Goal: Task Accomplishment & Management: Manage account settings

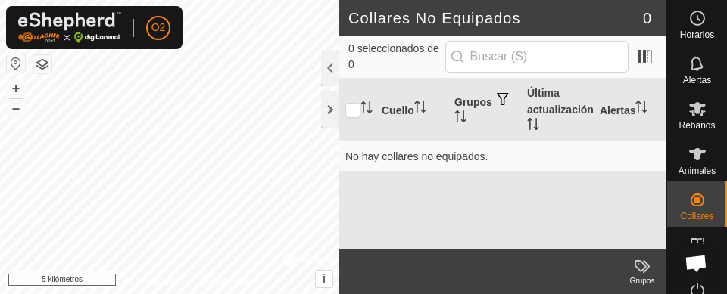
click at [14, 61] on button "button" at bounding box center [16, 64] width 18 height 18
click at [693, 114] on icon at bounding box center [697, 109] width 17 height 14
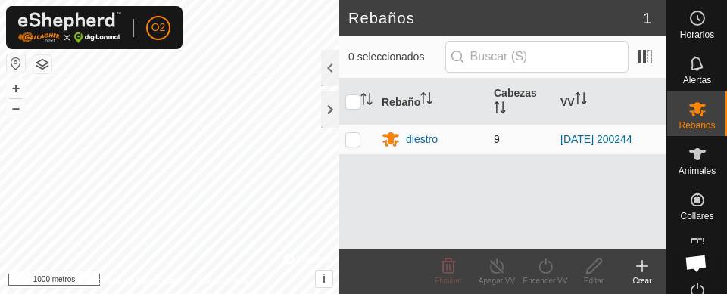
click at [351, 141] on p-checkbox at bounding box center [352, 139] width 15 height 12
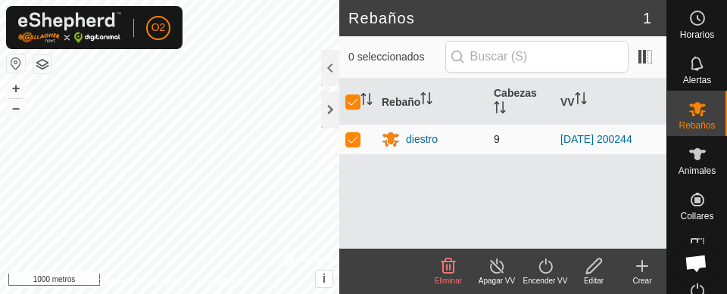
checkbox input "true"
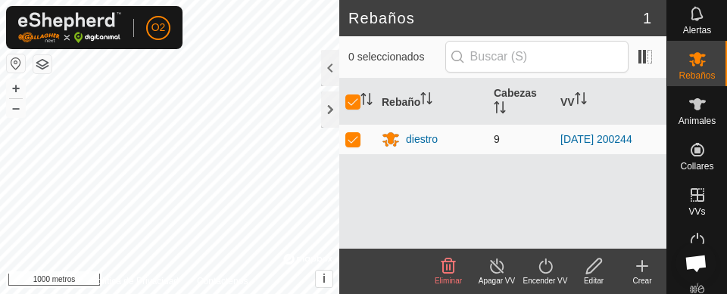
scroll to position [55, 0]
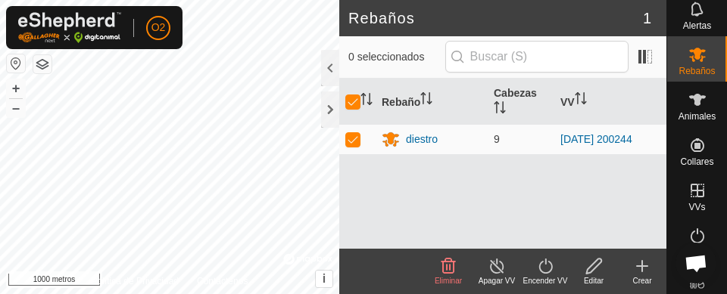
click at [699, 193] on icon at bounding box center [697, 191] width 18 height 18
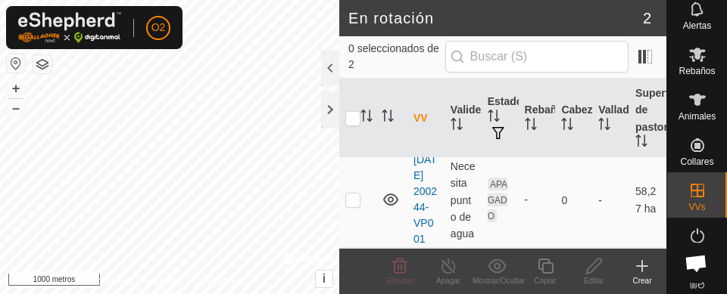
scroll to position [170, 0]
click at [351, 194] on td at bounding box center [357, 200] width 36 height 96
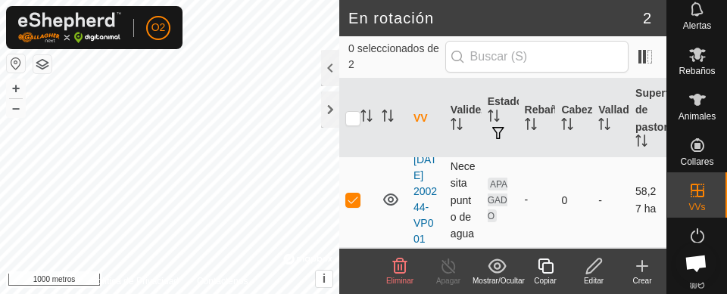
checkbox input "true"
click at [695, 60] on icon at bounding box center [697, 55] width 17 height 14
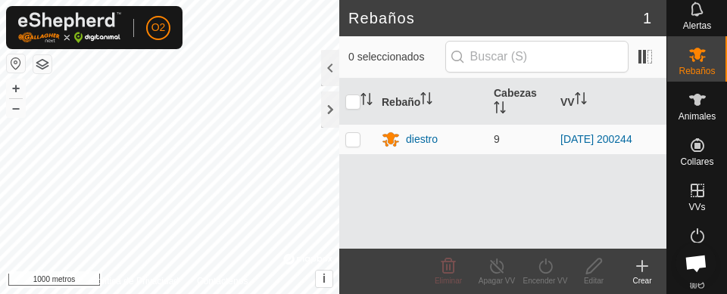
scroll to position [57, 0]
click at [360, 141] on td at bounding box center [357, 139] width 36 height 30
checkbox input "true"
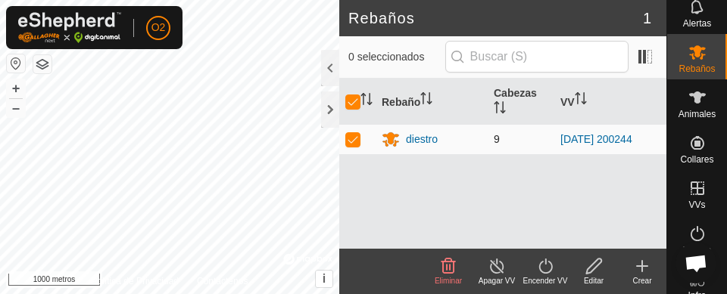
click at [354, 137] on p-checkbox at bounding box center [352, 139] width 15 height 12
checkbox input "false"
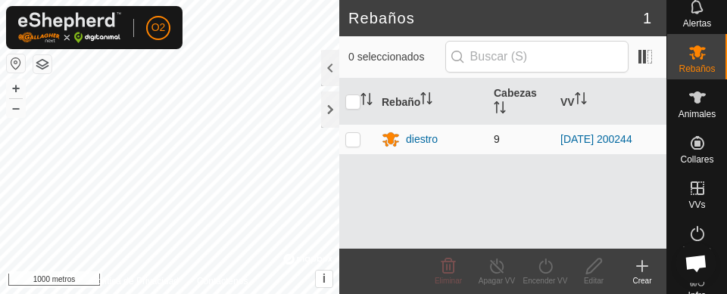
click at [360, 146] on td at bounding box center [357, 139] width 36 height 30
checkbox input "true"
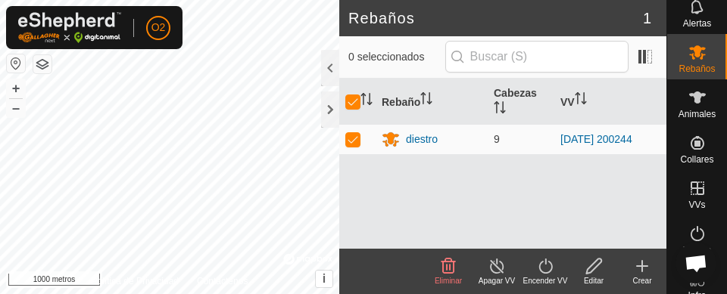
click at [494, 276] on div "Apagar VV" at bounding box center [496, 281] width 48 height 11
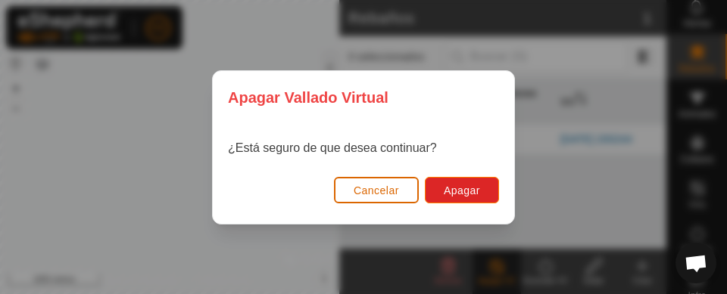
click at [360, 190] on font "Cancelar" at bounding box center [376, 191] width 45 height 12
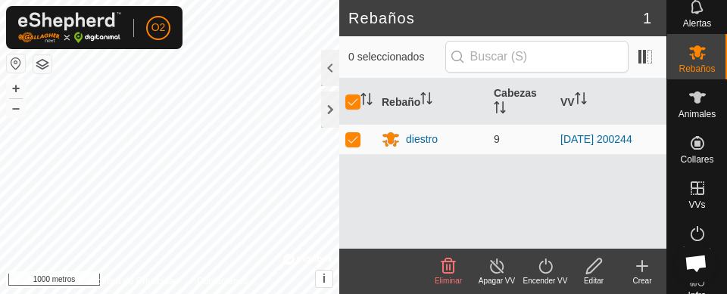
click at [484, 273] on turn-off-svg-icon at bounding box center [496, 266] width 48 height 18
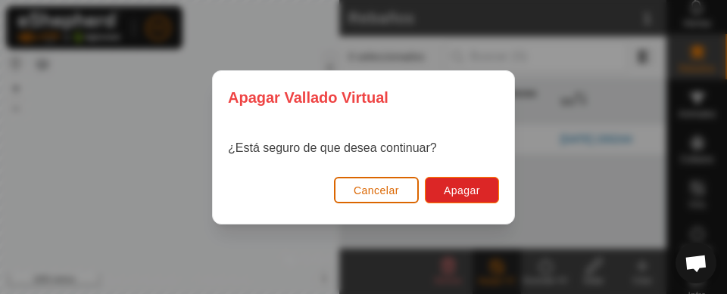
click at [384, 179] on button "Cancelar" at bounding box center [376, 190] width 85 height 26
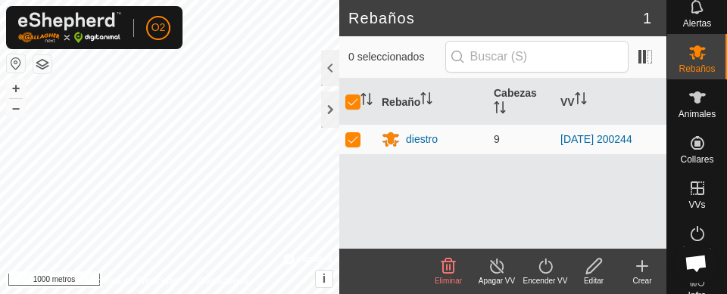
click at [693, 199] on es-virtualpaddocks-svg-icon at bounding box center [697, 188] width 27 height 24
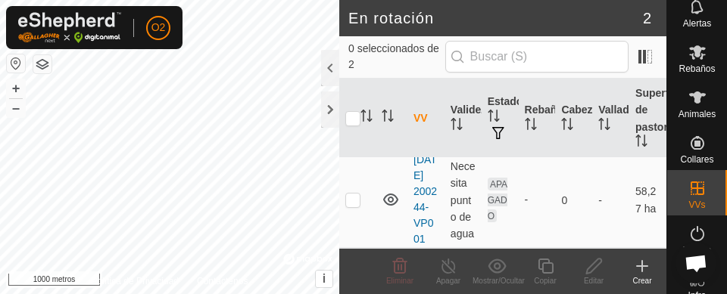
scroll to position [156, 0]
click at [352, 204] on p-checkbox at bounding box center [352, 200] width 15 height 12
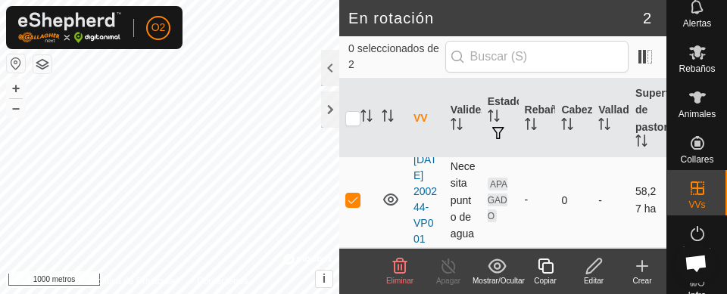
click at [345, 207] on td at bounding box center [357, 200] width 36 height 96
checkbox input "false"
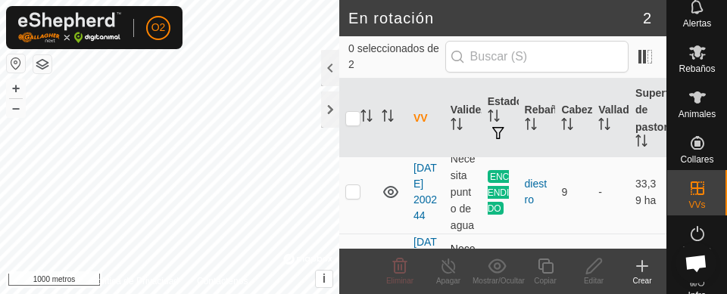
scroll to position [48, 0]
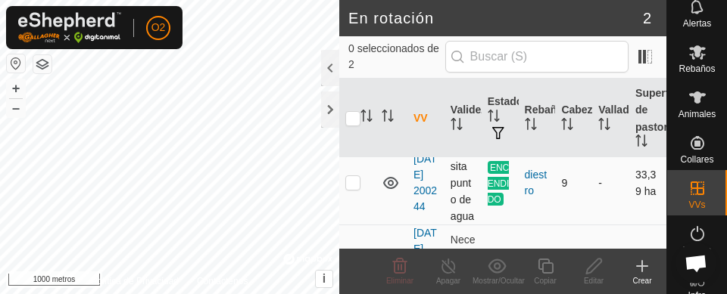
click at [345, 200] on td at bounding box center [357, 183] width 36 height 85
checkbox input "true"
click at [451, 273] on icon at bounding box center [448, 266] width 19 height 18
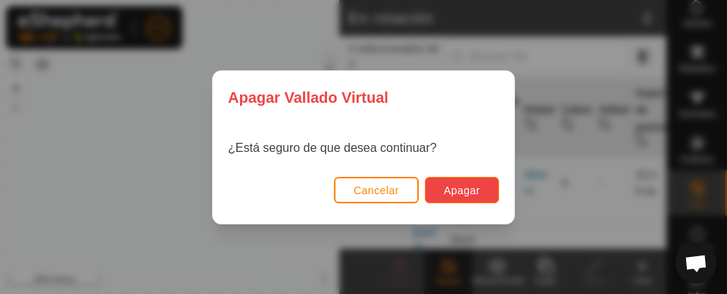
click at [472, 196] on button "Apagar" at bounding box center [462, 190] width 74 height 26
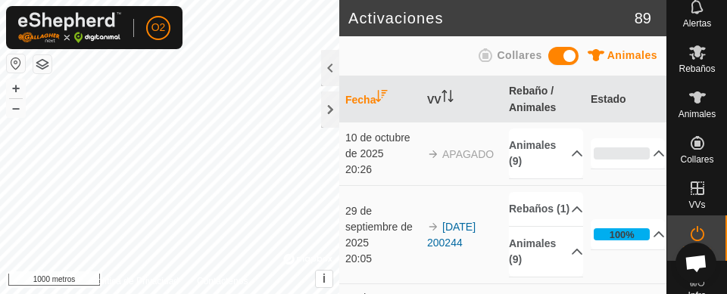
click at [696, 52] on icon at bounding box center [697, 52] width 18 height 18
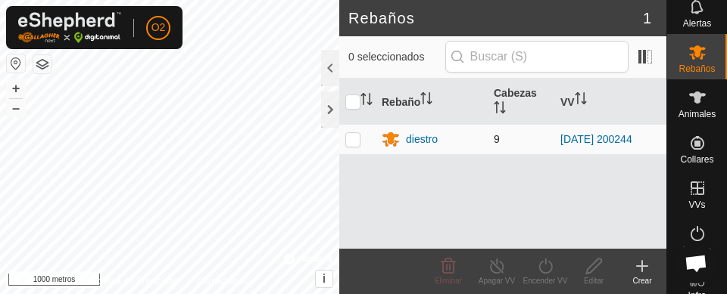
click at [349, 142] on p-checkbox at bounding box center [352, 139] width 15 height 12
checkbox input "true"
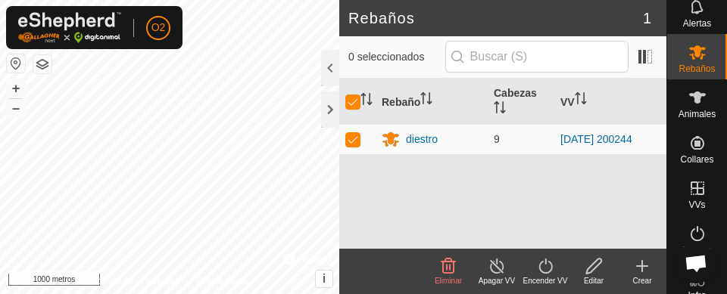
click at [550, 275] on icon at bounding box center [545, 266] width 19 height 18
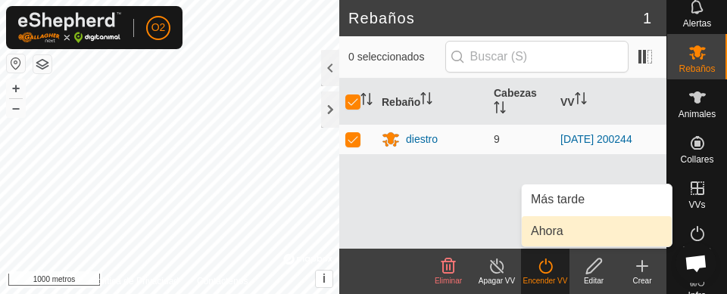
click at [560, 232] on font "Ahora" at bounding box center [547, 231] width 33 height 13
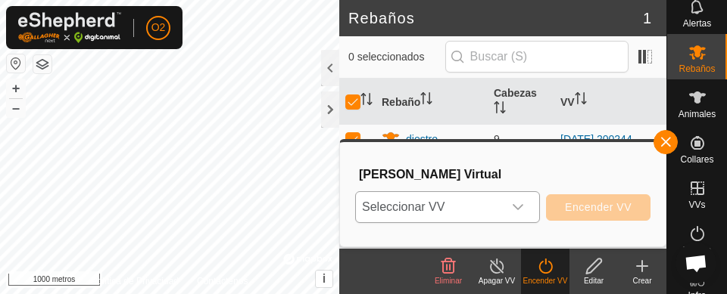
click at [522, 205] on icon "disparador desplegable" at bounding box center [517, 207] width 11 height 6
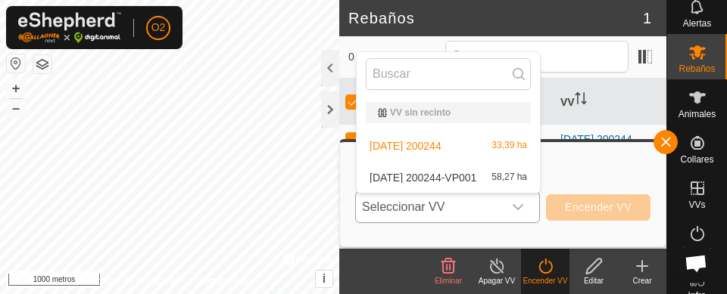
click at [499, 176] on font "58,27 ha" at bounding box center [509, 177] width 36 height 11
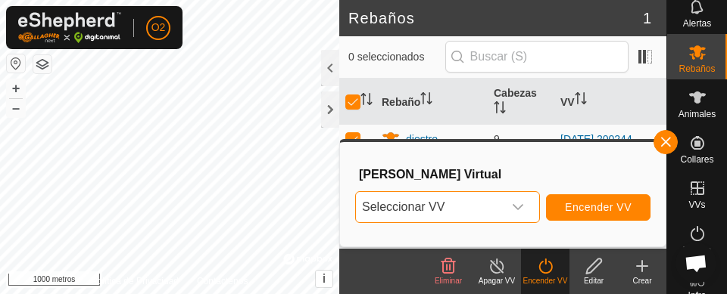
click at [522, 202] on icon "disparador desplegable" at bounding box center [518, 207] width 12 height 12
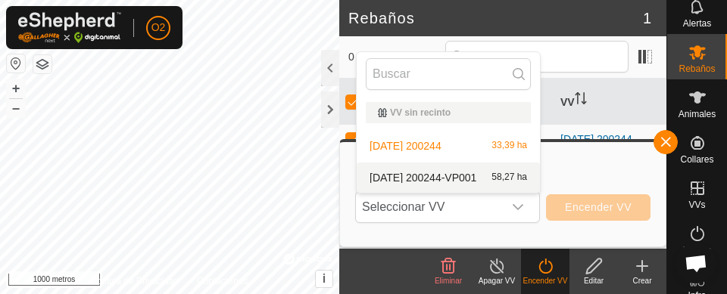
click at [476, 176] on font "[DATE] 200244-VP001" at bounding box center [422, 178] width 107 height 12
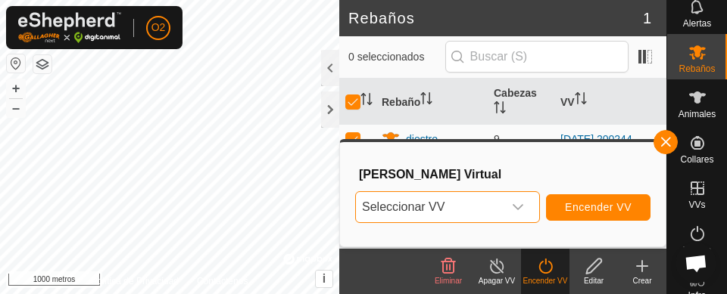
click at [515, 214] on div "disparador desplegable" at bounding box center [518, 207] width 30 height 30
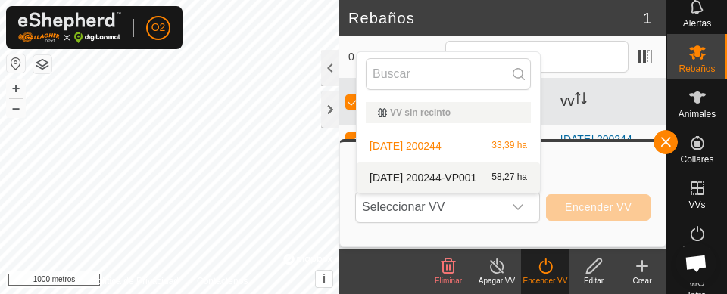
click at [497, 183] on span "58,27 ha" at bounding box center [509, 178] width 36 height 11
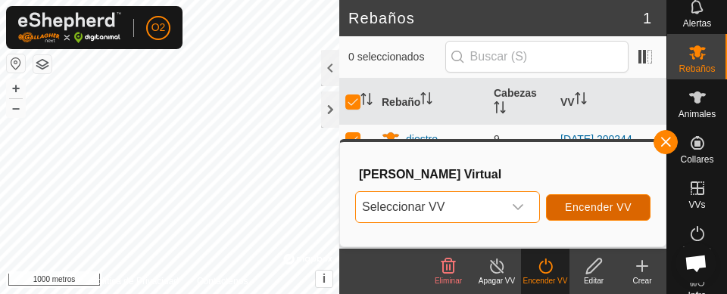
click at [606, 215] on button "Encender VV" at bounding box center [598, 208] width 104 height 26
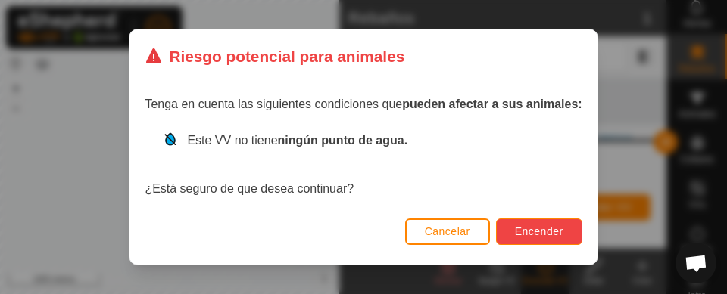
click at [545, 238] on button "Encender" at bounding box center [539, 232] width 86 height 26
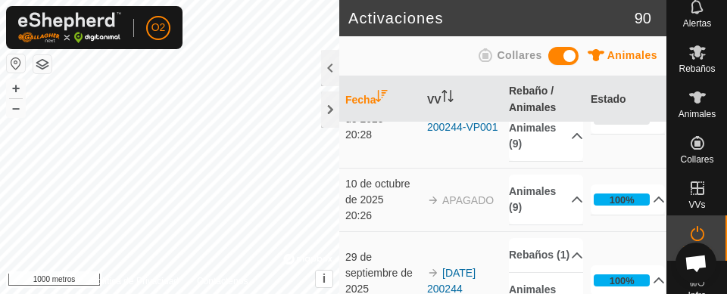
scroll to position [57, 0]
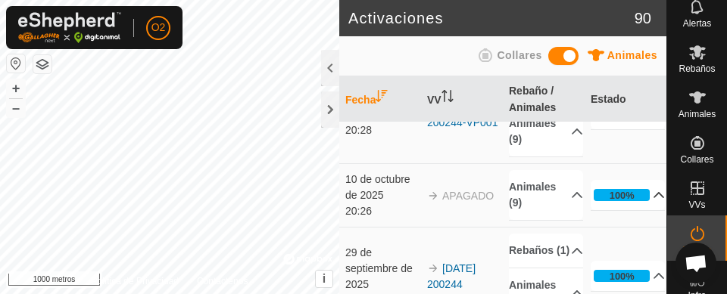
click at [653, 201] on icon at bounding box center [659, 195] width 12 height 12
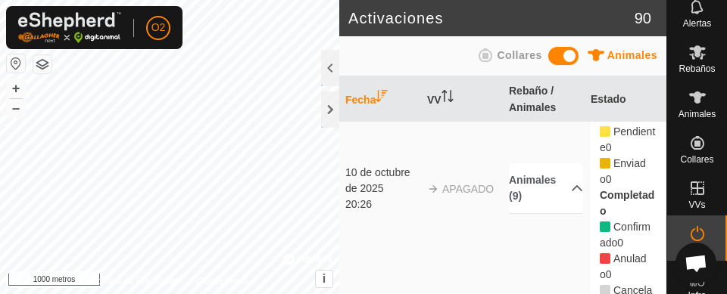
scroll to position [0, 0]
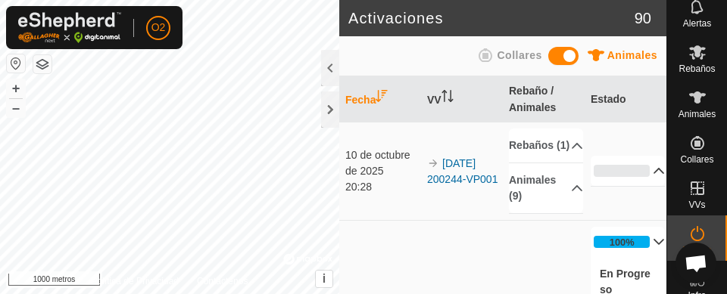
click at [653, 177] on icon at bounding box center [659, 171] width 12 height 12
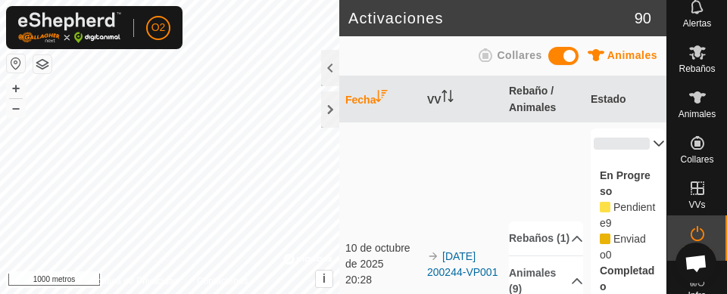
click at [653, 143] on icon at bounding box center [659, 144] width 12 height 12
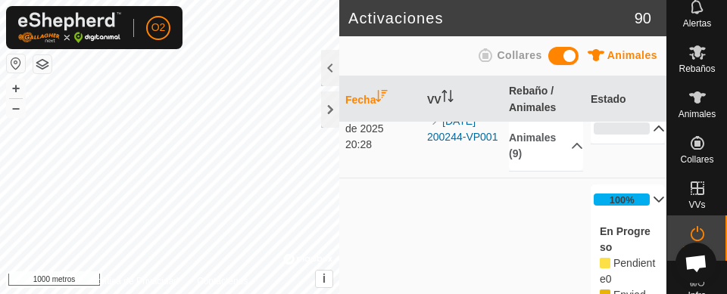
scroll to position [77, 0]
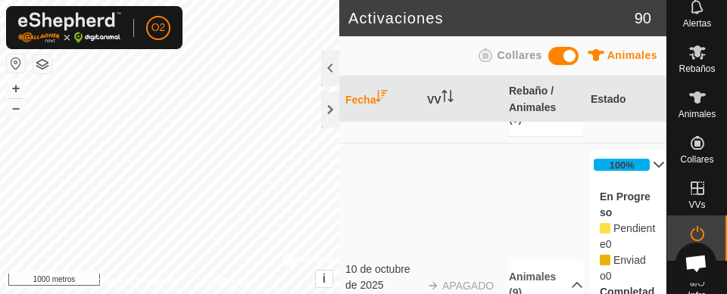
click at [653, 171] on icon at bounding box center [659, 165] width 12 height 12
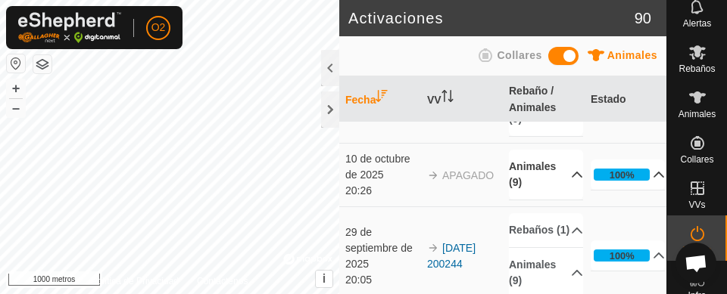
click at [548, 191] on font "Animales (9)" at bounding box center [540, 175] width 62 height 32
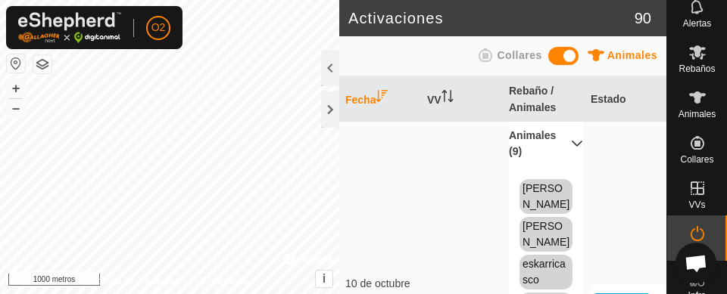
scroll to position [103, 0]
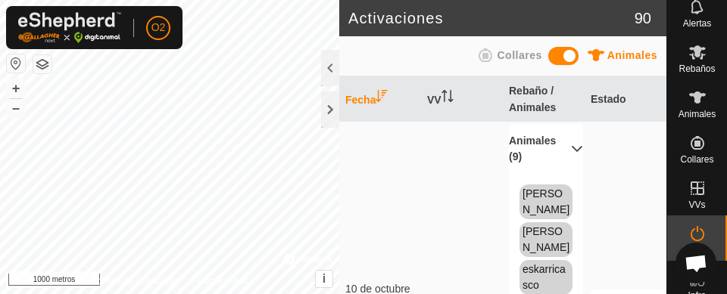
click at [571, 155] on icon at bounding box center [577, 149] width 12 height 12
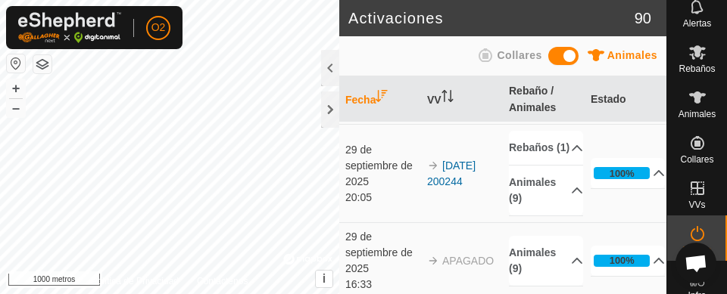
scroll to position [172, 0]
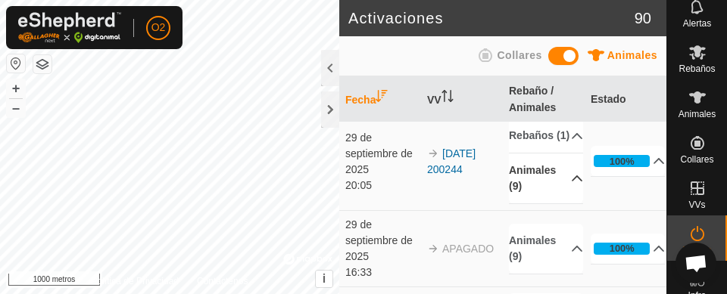
click at [559, 204] on p-accordion-header "Animales (9)" at bounding box center [546, 179] width 74 height 50
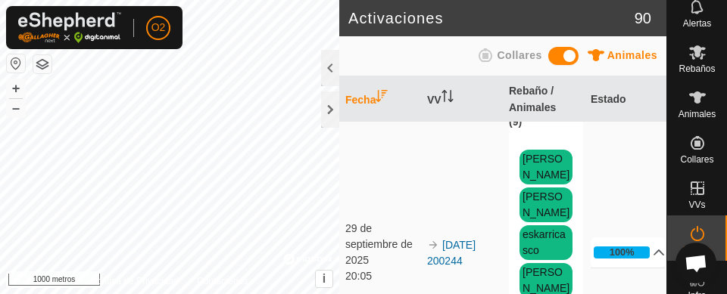
scroll to position [155, 0]
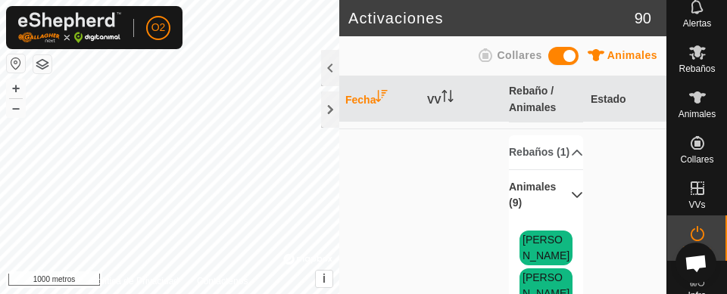
click at [572, 198] on icon at bounding box center [577, 195] width 11 height 6
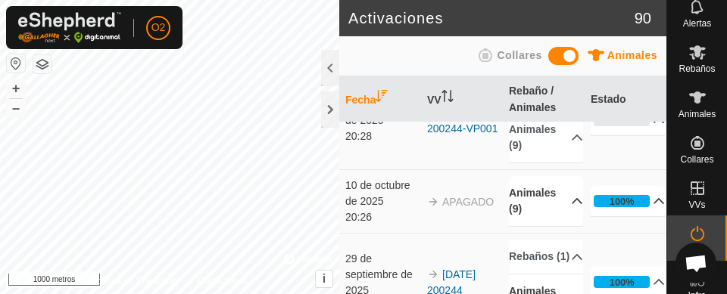
scroll to position [52, 0]
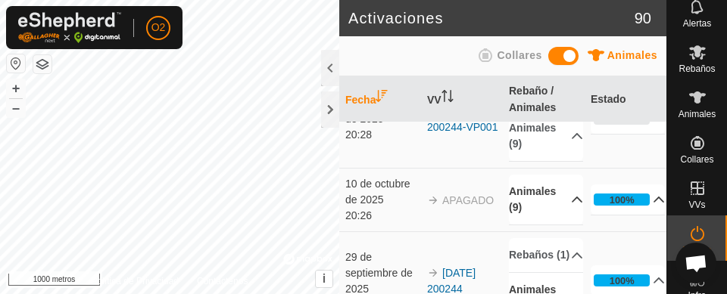
click at [571, 206] on icon at bounding box center [577, 200] width 12 height 12
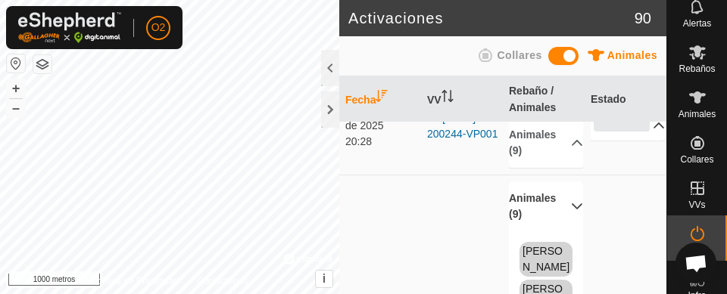
scroll to position [32, 0]
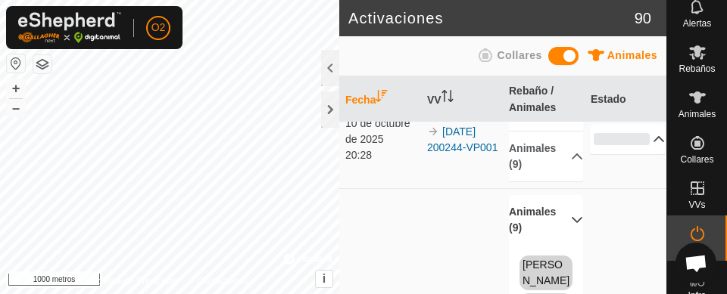
click at [565, 240] on p-accordion-header "Animales (9)" at bounding box center [546, 220] width 74 height 50
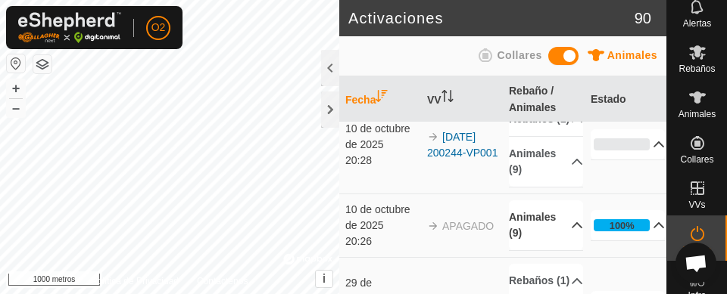
scroll to position [0, 0]
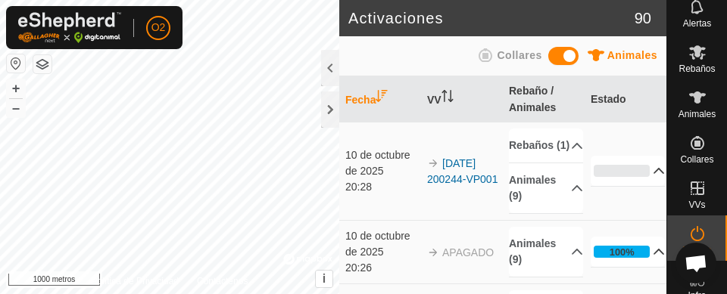
click at [696, 196] on icon at bounding box center [697, 188] width 18 height 18
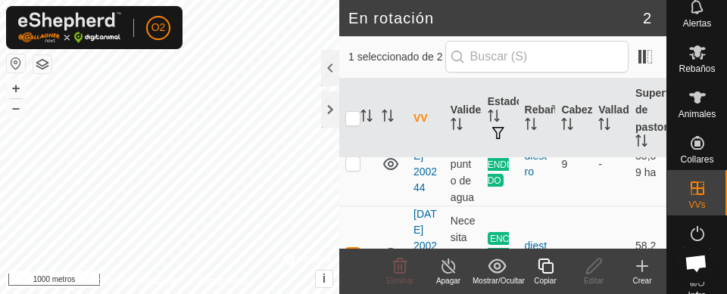
scroll to position [51, 0]
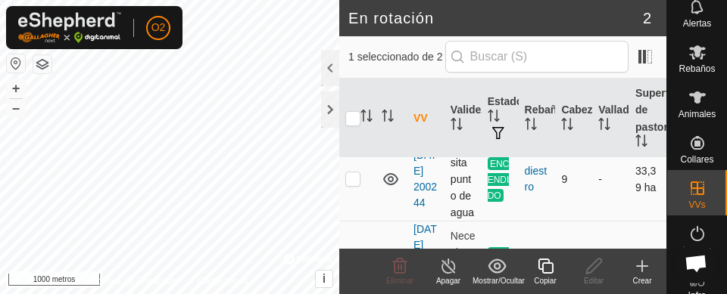
click at [354, 185] on p-checkbox at bounding box center [352, 179] width 15 height 12
checkbox input "true"
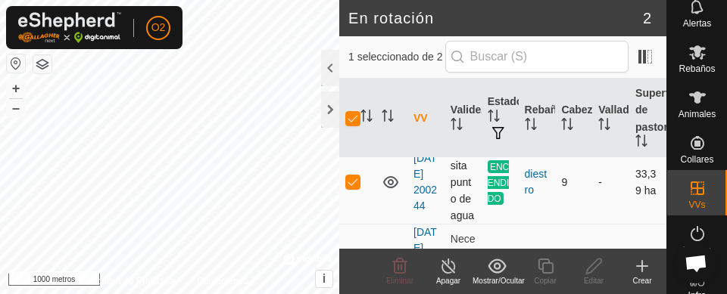
scroll to position [32, 0]
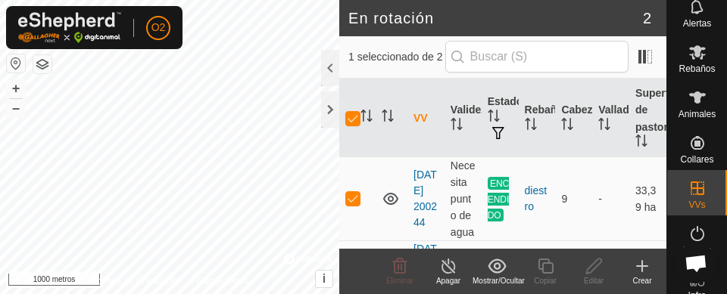
click at [696, 66] on font "Rebaños" at bounding box center [696, 69] width 36 height 11
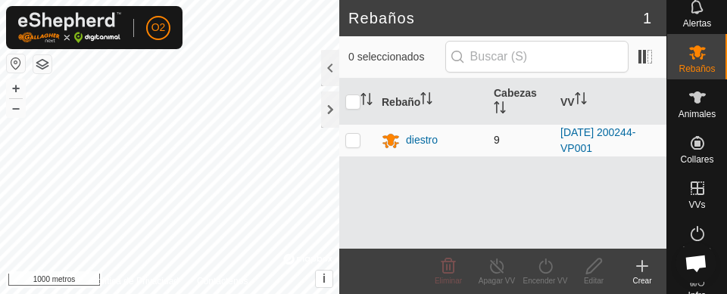
click at [357, 149] on td at bounding box center [357, 140] width 36 height 33
checkbox input "true"
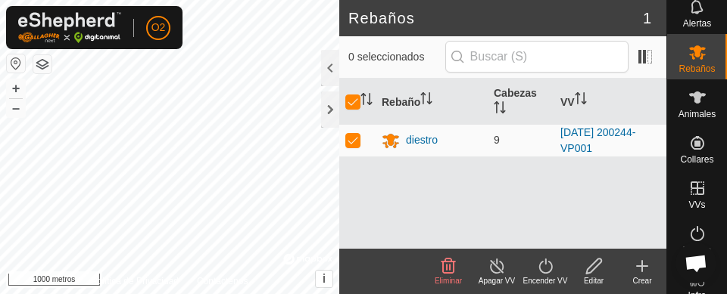
click at [491, 279] on font "Apagar VV" at bounding box center [496, 281] width 36 height 8
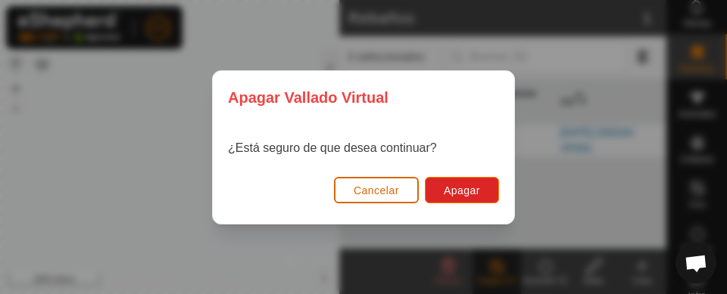
click at [389, 191] on font "Cancelar" at bounding box center [376, 191] width 45 height 12
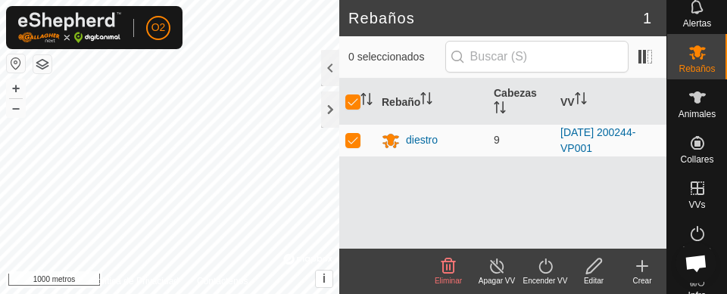
click at [688, 197] on icon at bounding box center [697, 188] width 18 height 18
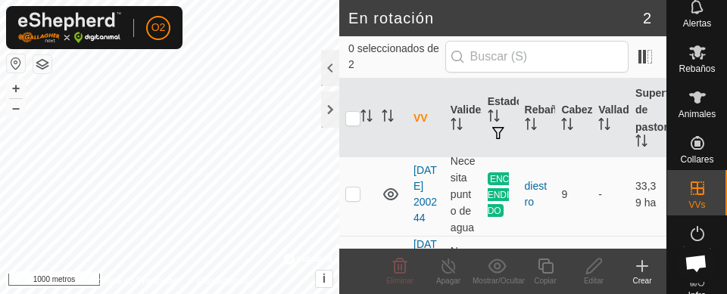
scroll to position [61, 0]
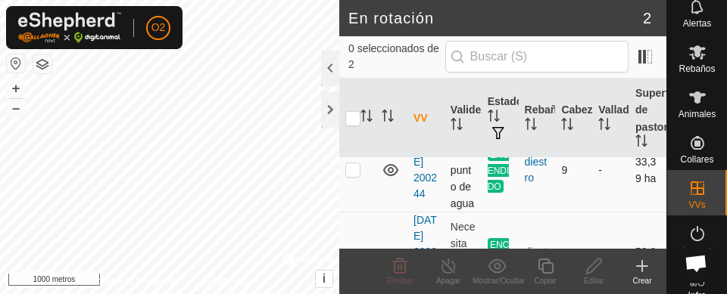
click at [357, 188] on td at bounding box center [357, 170] width 36 height 85
checkbox input "true"
click at [547, 276] on div "Copiar" at bounding box center [545, 281] width 48 height 11
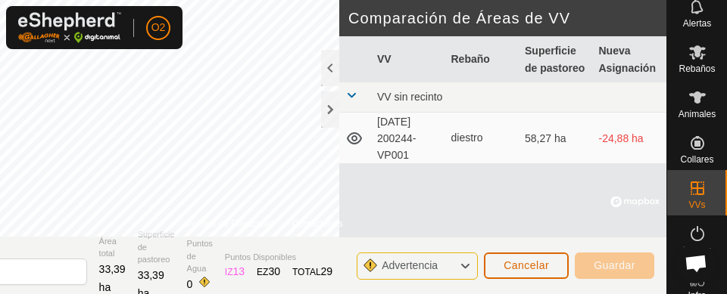
click at [518, 269] on font "Cancelar" at bounding box center [525, 266] width 45 height 12
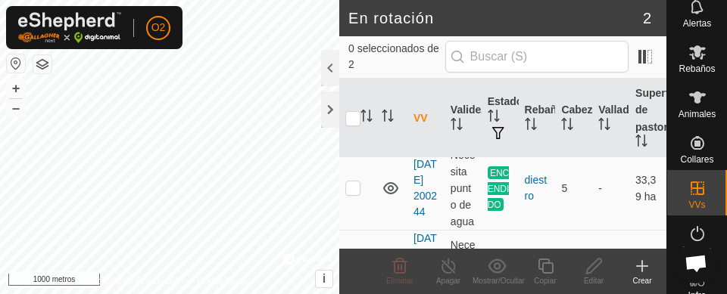
scroll to position [42, 0]
click at [701, 191] on es-virtualpaddocks-svg-icon at bounding box center [697, 188] width 27 height 24
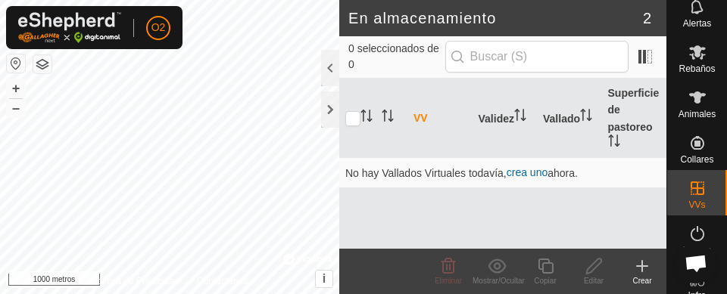
click at [692, 195] on icon at bounding box center [697, 189] width 14 height 14
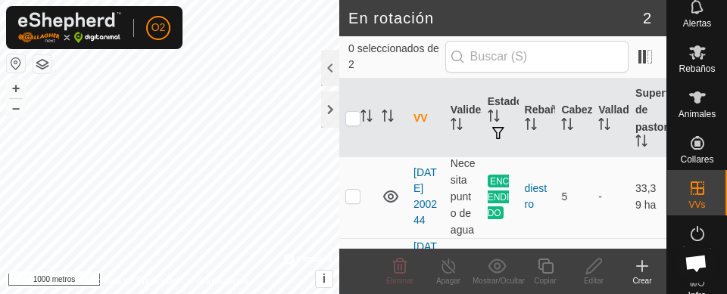
scroll to position [20, 0]
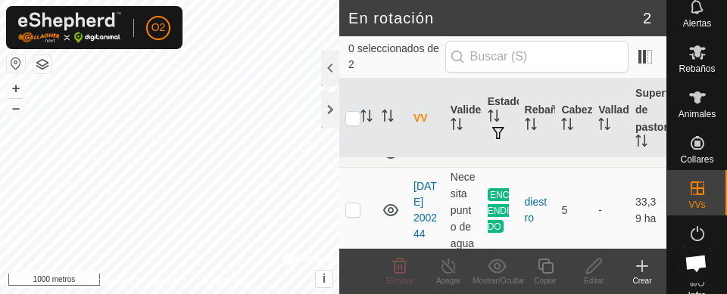
click at [696, 188] on icon at bounding box center [697, 189] width 14 height 14
click at [688, 234] on icon at bounding box center [697, 234] width 18 height 18
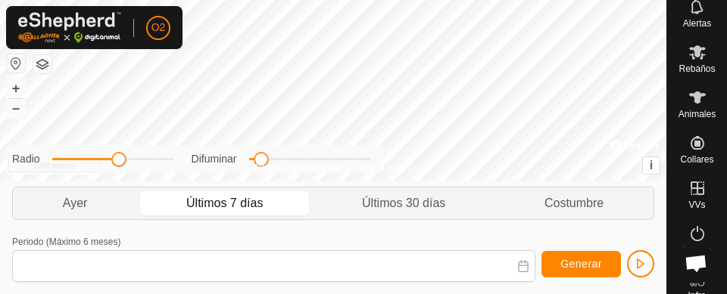
type input "[DATE] - [DATE]"
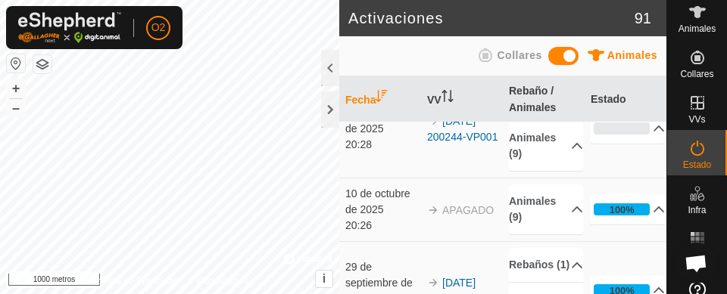
scroll to position [57, 0]
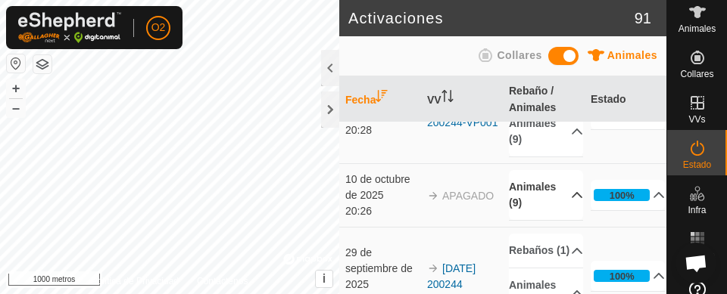
click at [571, 201] on icon at bounding box center [577, 195] width 12 height 12
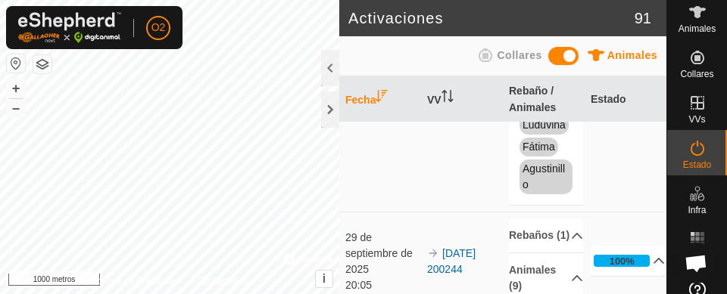
scroll to position [387, 0]
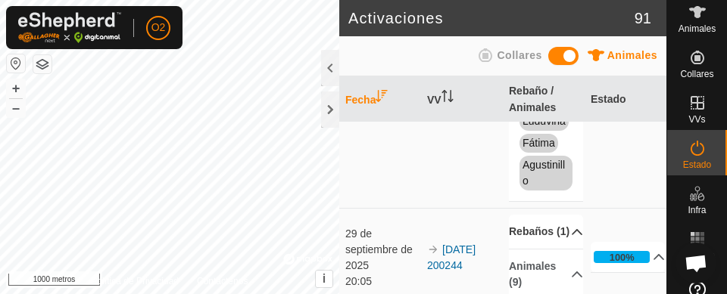
click at [572, 229] on icon at bounding box center [577, 232] width 11 height 6
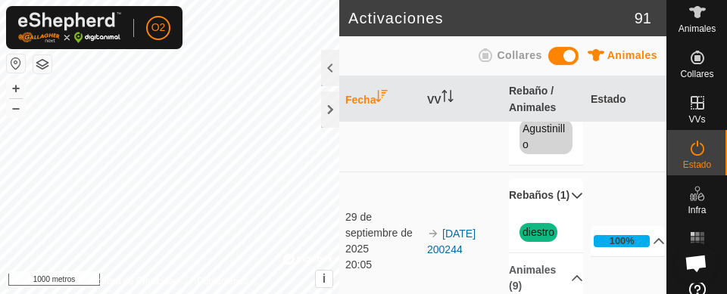
scroll to position [399, 0]
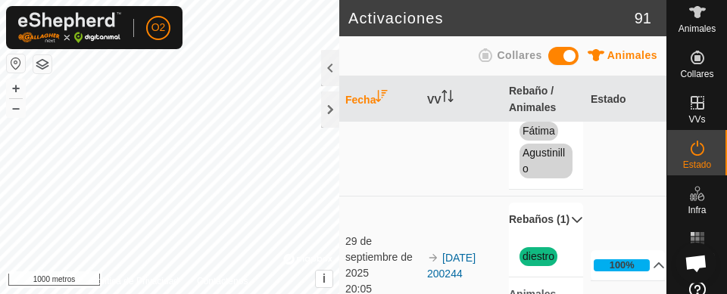
click at [571, 217] on icon at bounding box center [577, 220] width 12 height 12
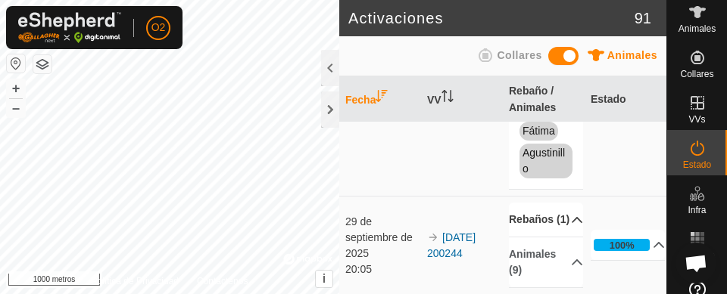
scroll to position [170, 0]
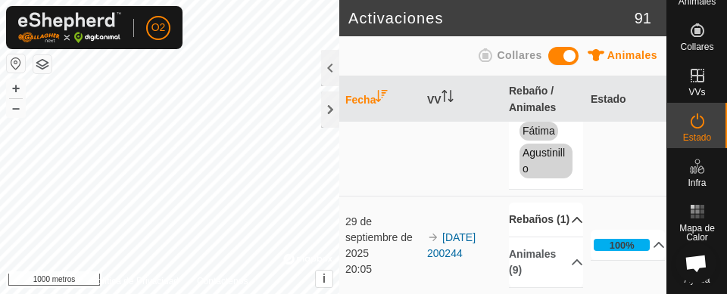
click at [689, 130] on es-activation-svg-icon at bounding box center [697, 121] width 27 height 24
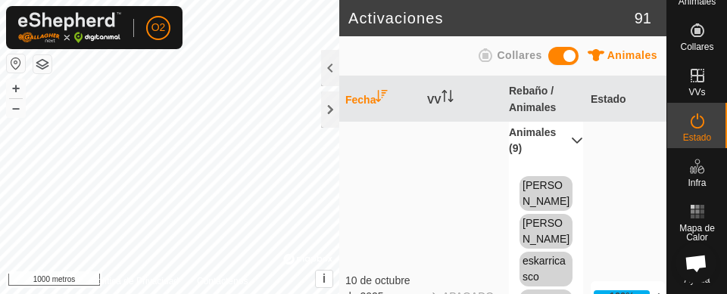
scroll to position [104, 0]
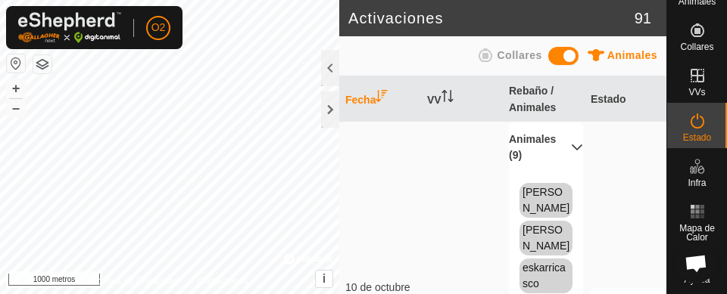
click at [556, 170] on p-accordion-header "Animales (9)" at bounding box center [546, 148] width 74 height 50
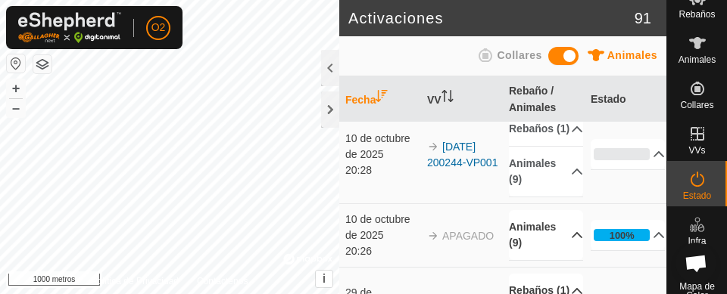
scroll to position [113, 0]
click at [692, 135] on icon at bounding box center [697, 132] width 18 height 18
click at [638, 238] on span "En rotación" at bounding box center [623, 246] width 61 height 18
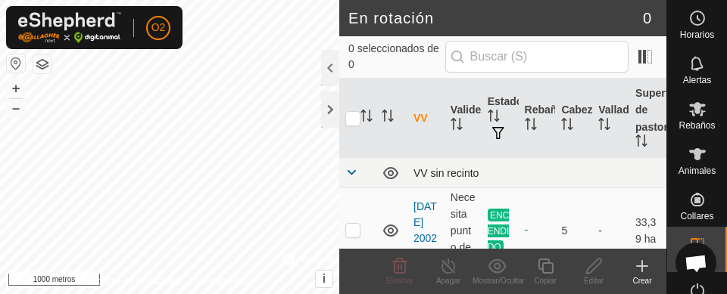
click at [618, 185] on td "VV sin recinto" at bounding box center [536, 173] width 259 height 30
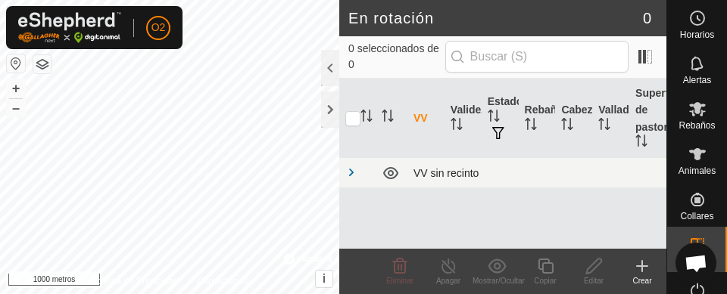
click at [623, 168] on div "VV sin recinto" at bounding box center [536, 173] width 247 height 12
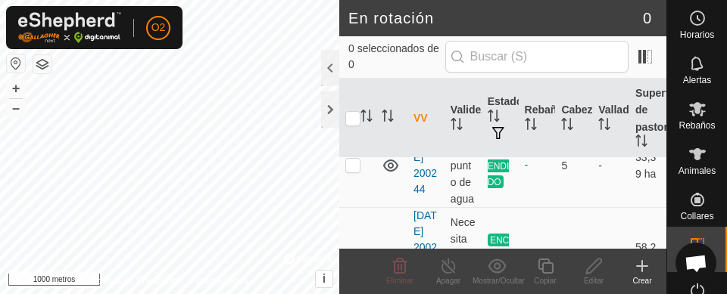
scroll to position [66, 0]
click at [352, 182] on td at bounding box center [357, 165] width 36 height 85
checkbox input "true"
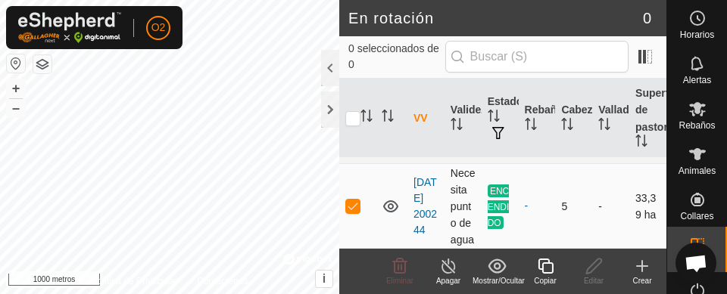
scroll to position [34, 0]
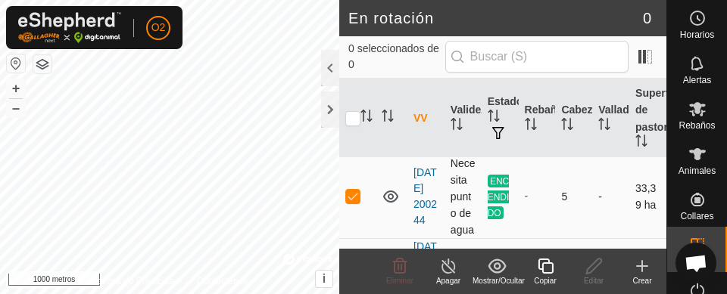
click at [559, 213] on td "5" at bounding box center [573, 196] width 37 height 85
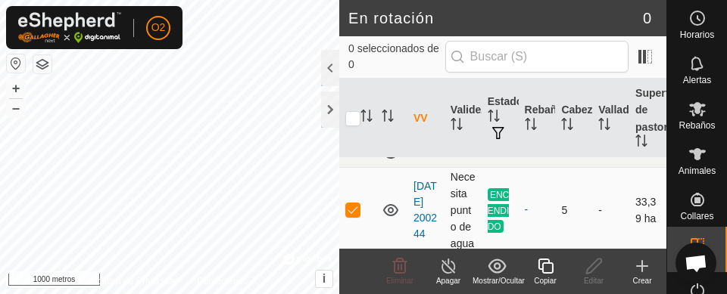
scroll to position [19, 0]
click at [688, 169] on font "Animales" at bounding box center [696, 171] width 37 height 11
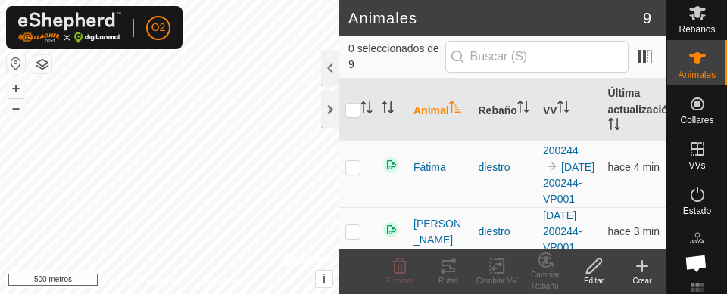
scroll to position [100, 0]
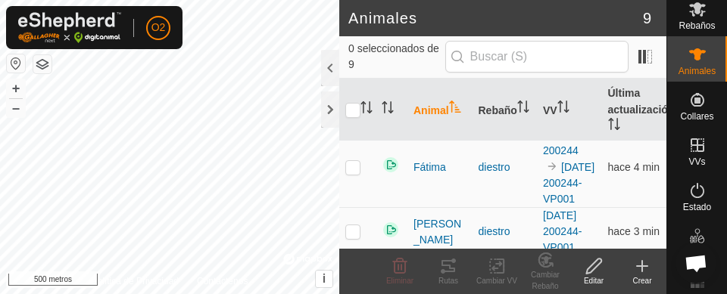
click at [693, 150] on icon at bounding box center [697, 145] width 18 height 18
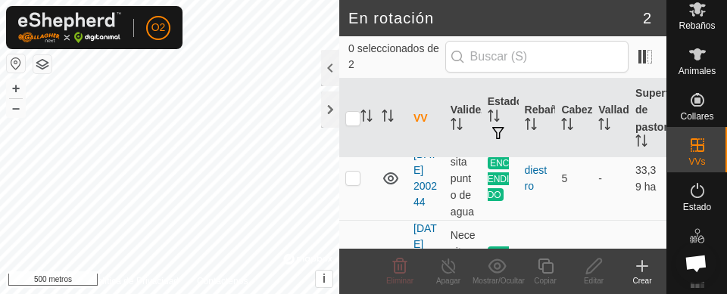
scroll to position [46, 0]
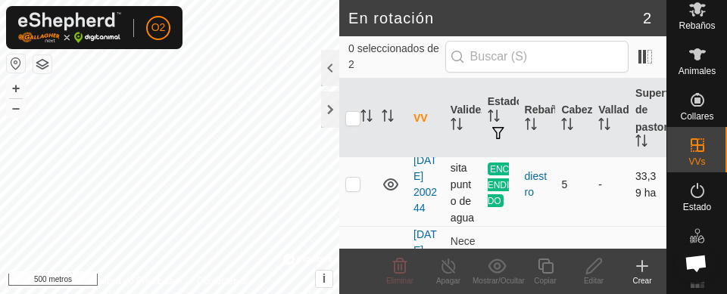
click at [348, 201] on td at bounding box center [357, 184] width 36 height 85
checkbox input "true"
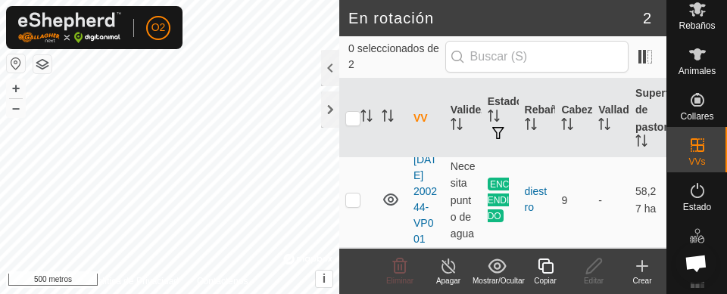
scroll to position [129, 0]
click at [360, 227] on td at bounding box center [357, 200] width 36 height 96
checkbox input "true"
click at [363, 227] on td at bounding box center [357, 200] width 36 height 96
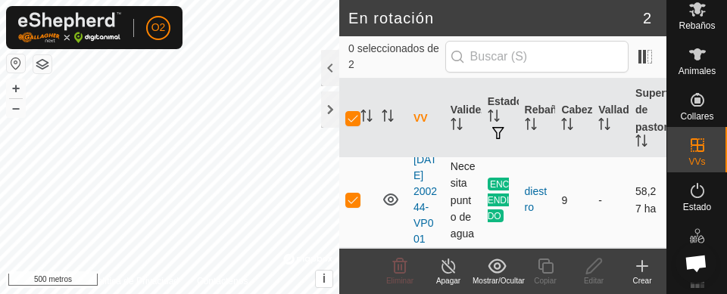
checkbox input "false"
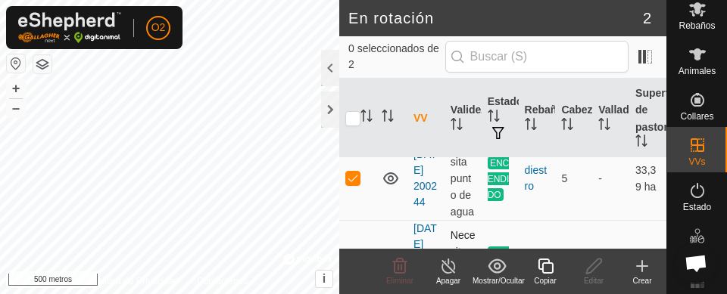
scroll to position [46, 0]
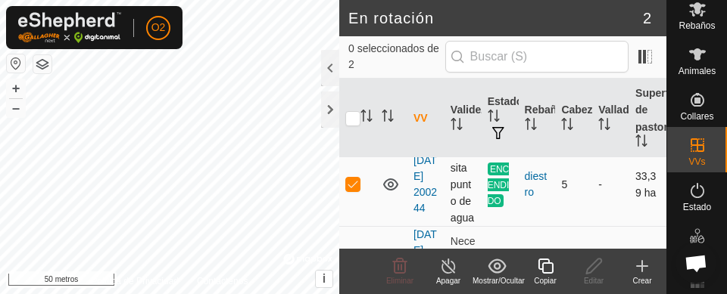
click at [561, 191] on font "5" at bounding box center [564, 185] width 6 height 12
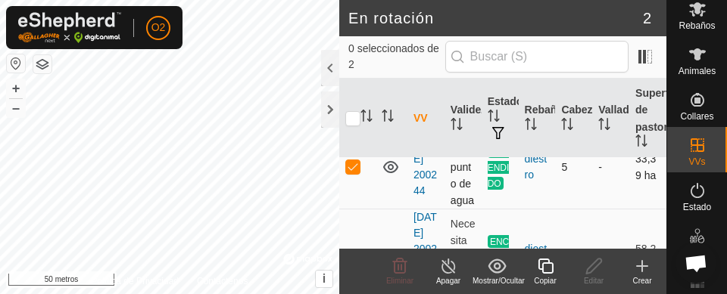
scroll to position [55, 0]
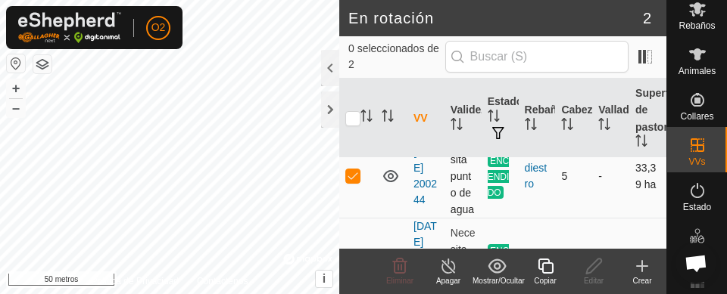
click at [361, 176] on td at bounding box center [357, 176] width 36 height 85
checkbox input "false"
click at [608, 17] on h2 "En rotación" at bounding box center [495, 18] width 294 height 18
